Goal: Task Accomplishment & Management: Use online tool/utility

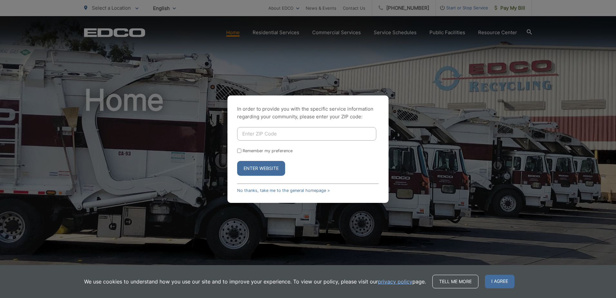
click at [281, 135] on input "Enter ZIP Code" at bounding box center [306, 134] width 139 height 14
type input "92131"
click at [237, 161] on button "Enter Website" at bounding box center [261, 168] width 48 height 15
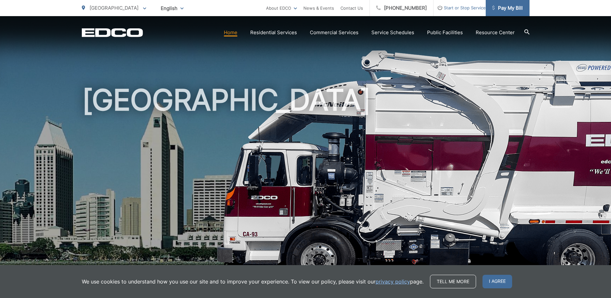
click at [511, 8] on span "Pay My Bill" at bounding box center [507, 8] width 31 height 8
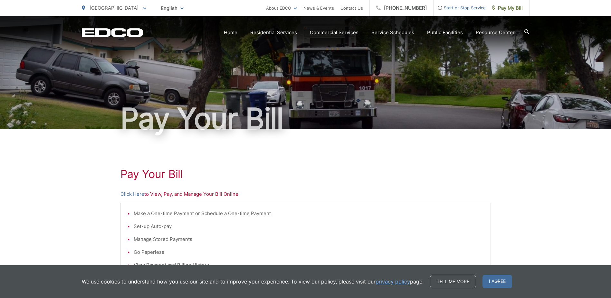
scroll to position [129, 0]
